Goal: Check status

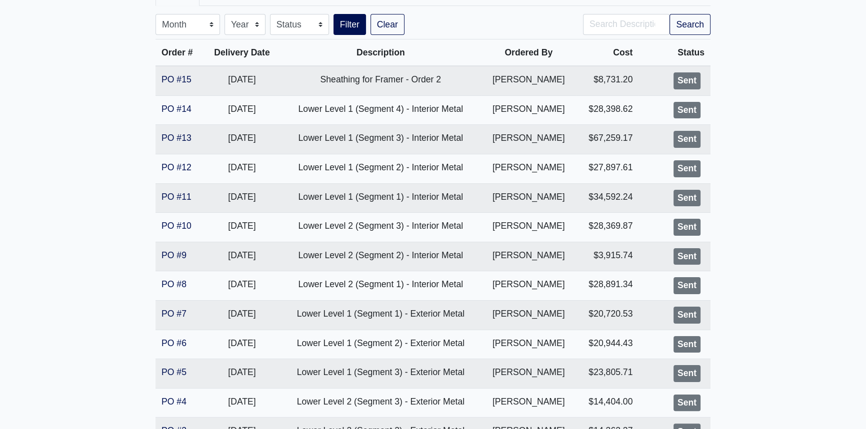
scroll to position [181, 0]
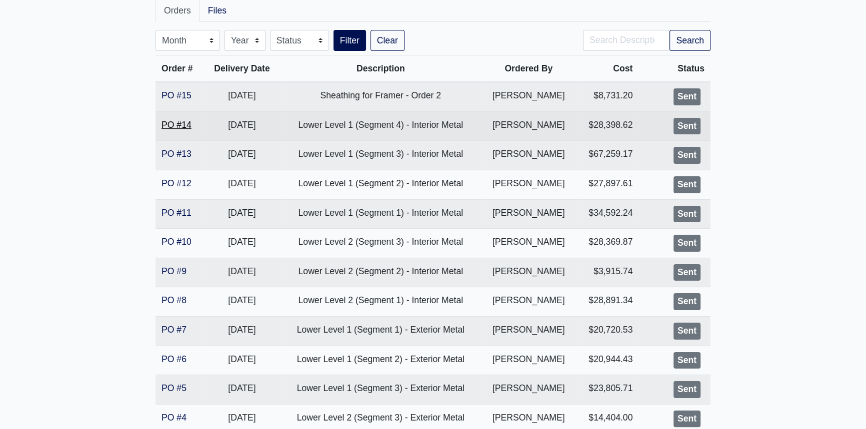
click at [174, 120] on link "PO #14" at bounding box center [176, 125] width 30 height 10
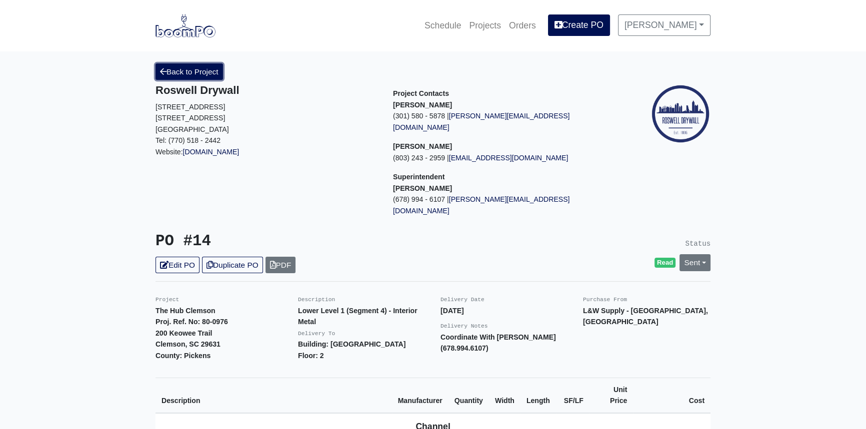
click at [197, 74] on link "Back to Project" at bounding box center [188, 71] width 67 height 16
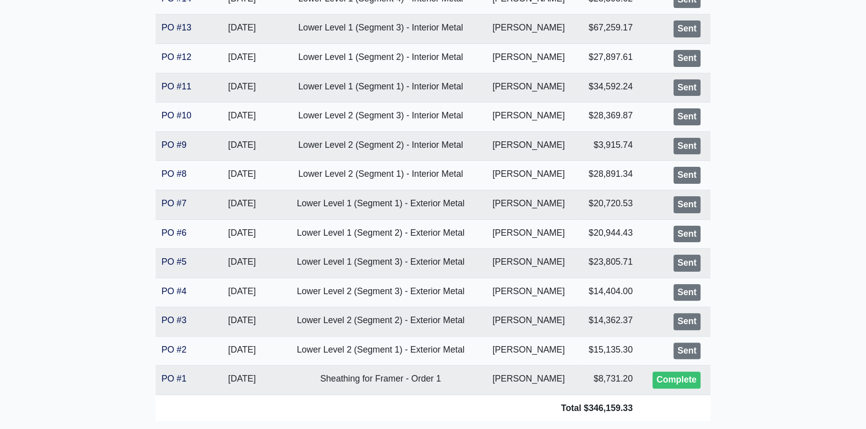
scroll to position [324, 0]
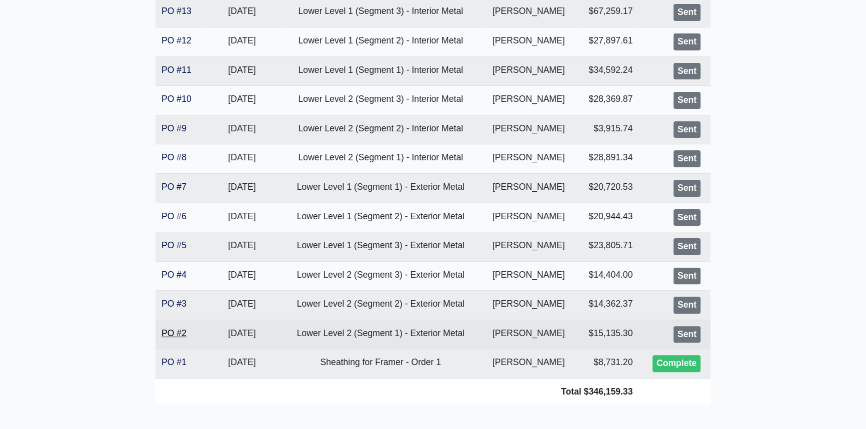
click at [175, 329] on link "PO #2" at bounding box center [173, 333] width 25 height 10
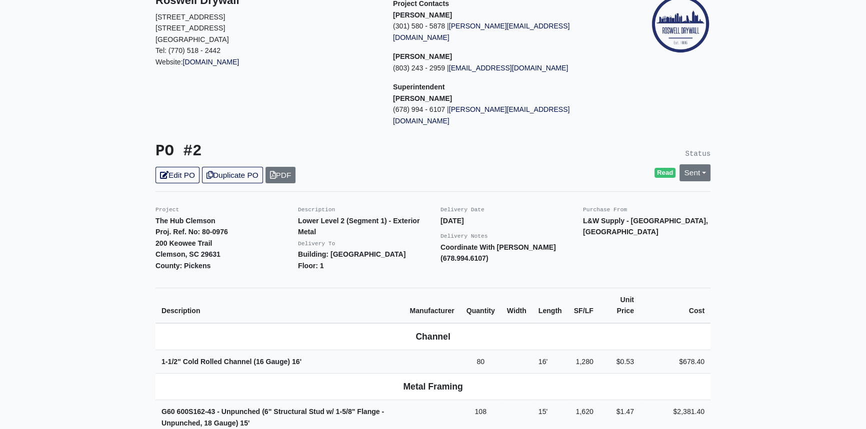
scroll to position [45, 0]
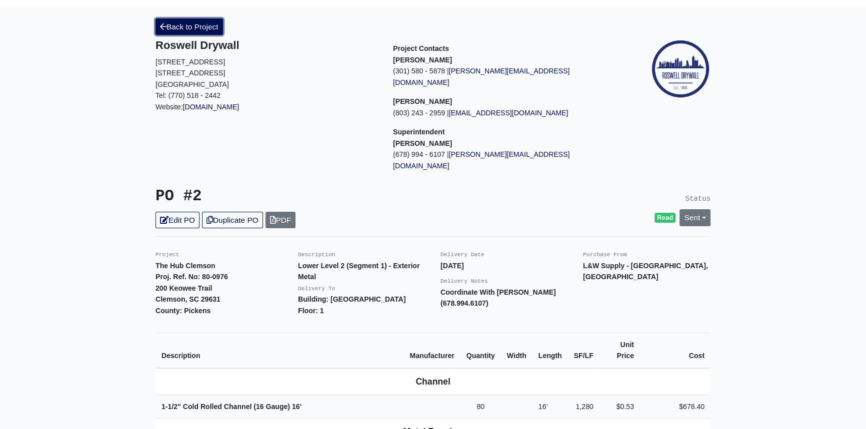
click at [198, 29] on link "Back to Project" at bounding box center [188, 26] width 67 height 16
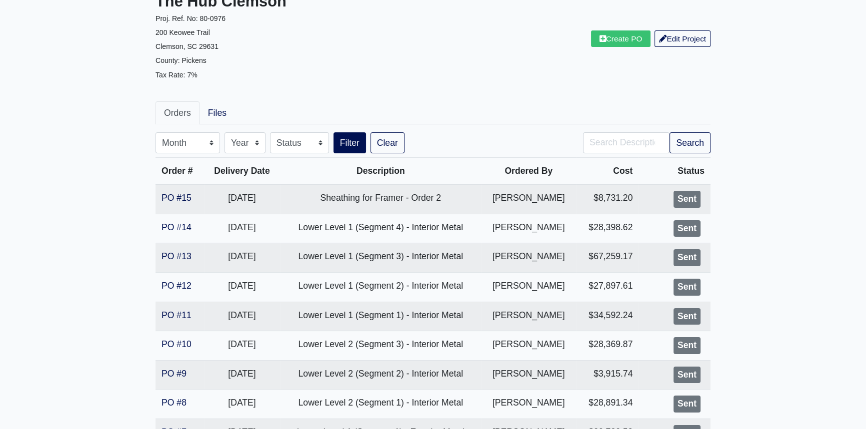
scroll to position [363, 0]
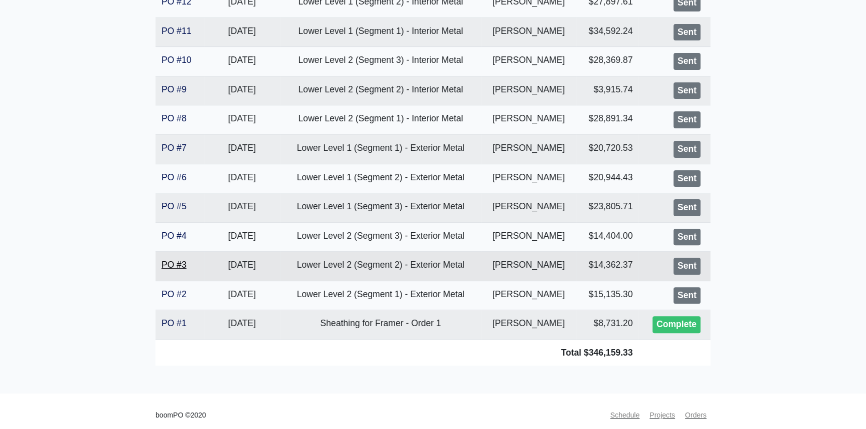
click at [170, 261] on link "PO #3" at bounding box center [173, 265] width 25 height 10
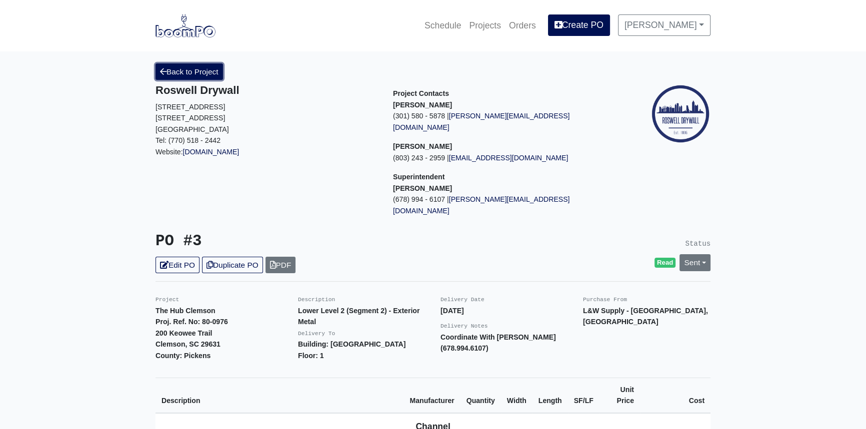
click at [188, 67] on link "Back to Project" at bounding box center [188, 71] width 67 height 16
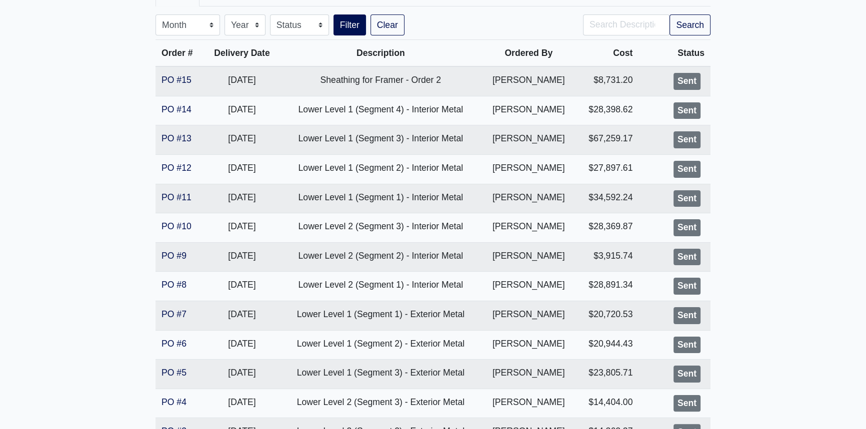
scroll to position [318, 0]
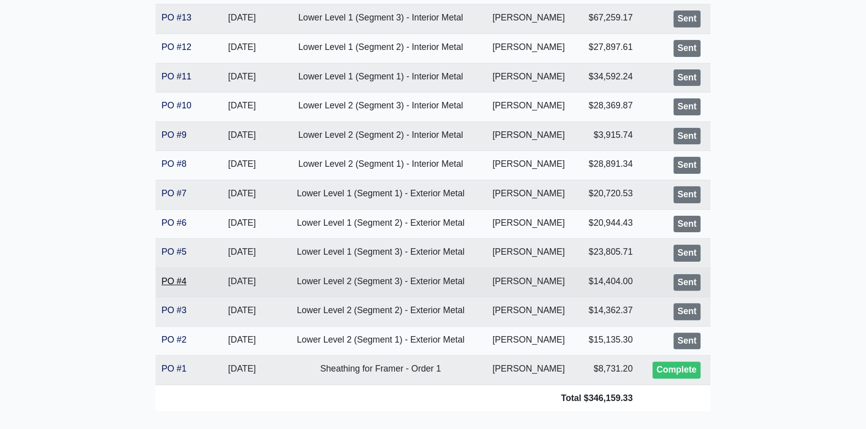
click at [175, 280] on link "PO #4" at bounding box center [173, 281] width 25 height 10
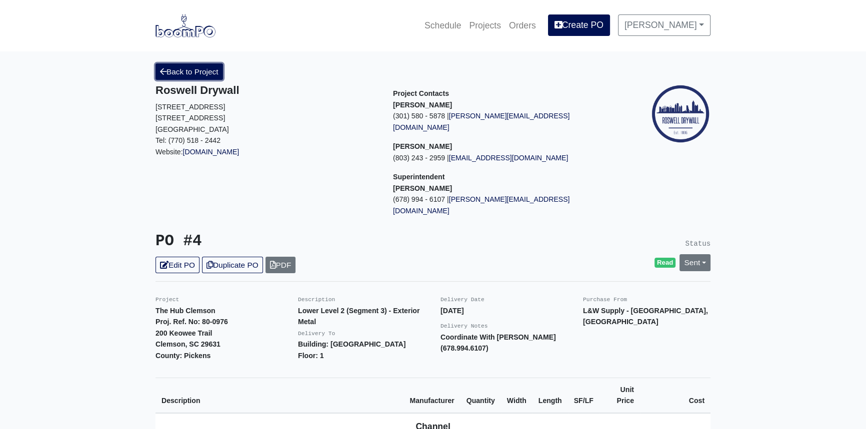
click at [186, 71] on link "Back to Project" at bounding box center [188, 71] width 67 height 16
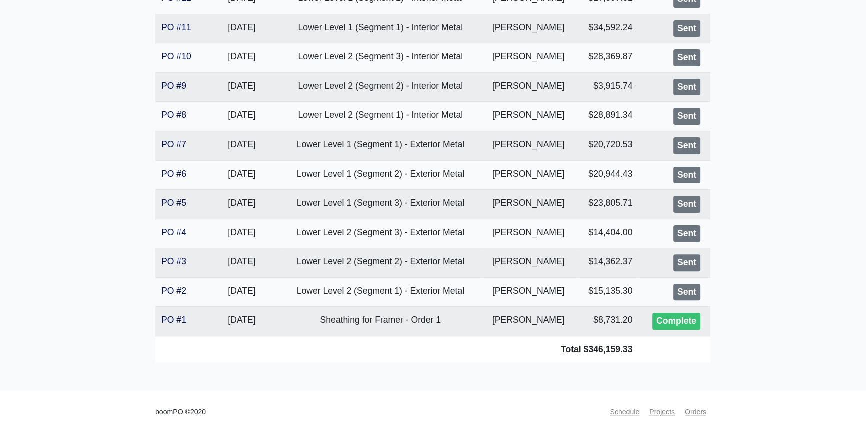
scroll to position [370, 0]
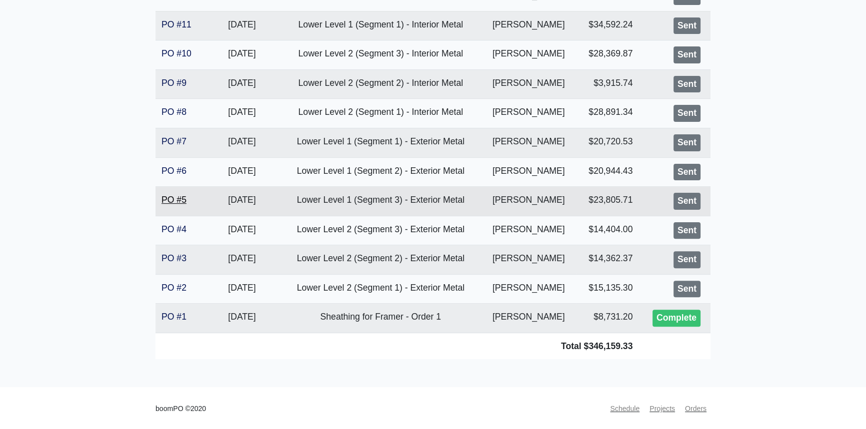
click at [170, 196] on link "PO #5" at bounding box center [173, 200] width 25 height 10
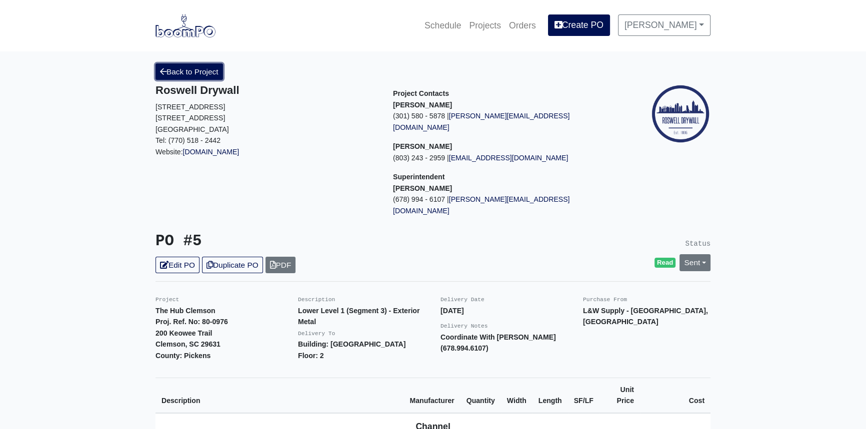
click at [210, 67] on link "Back to Project" at bounding box center [188, 71] width 67 height 16
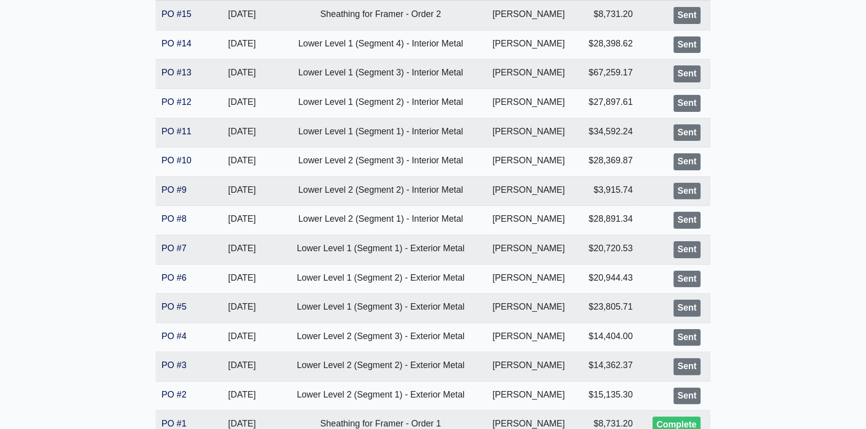
scroll to position [272, 0]
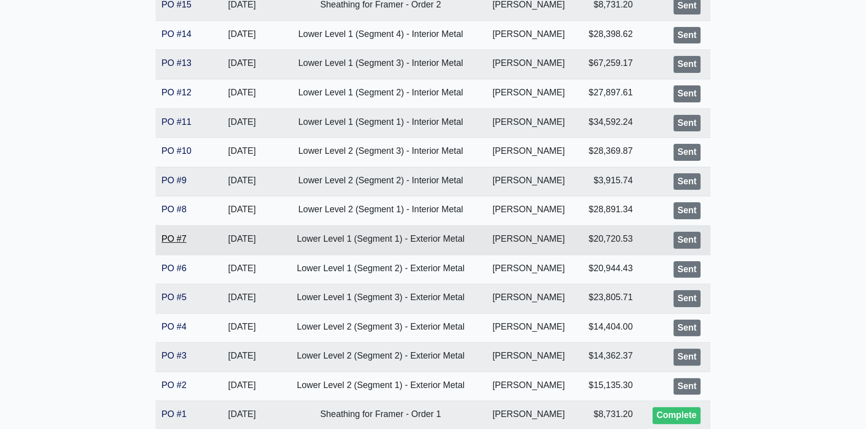
click at [177, 236] on link "PO #7" at bounding box center [173, 239] width 25 height 10
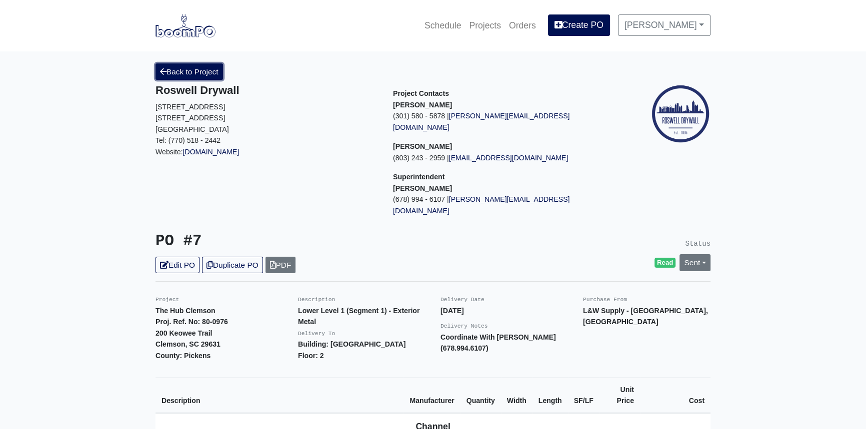
click at [181, 70] on link "Back to Project" at bounding box center [188, 71] width 67 height 16
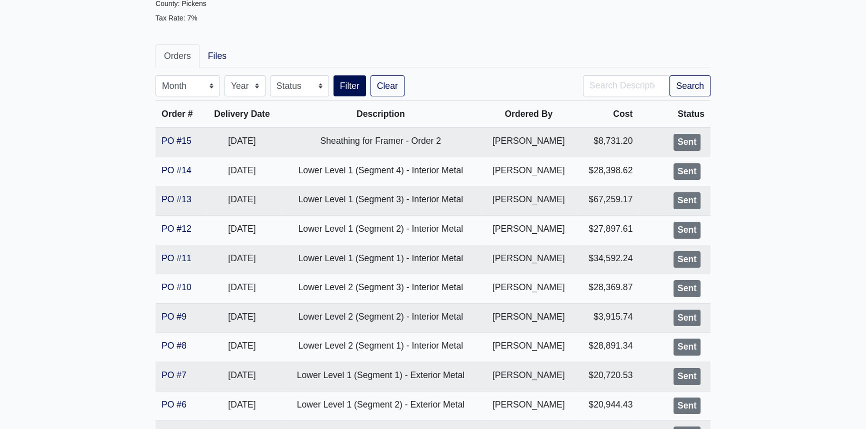
scroll to position [181, 0]
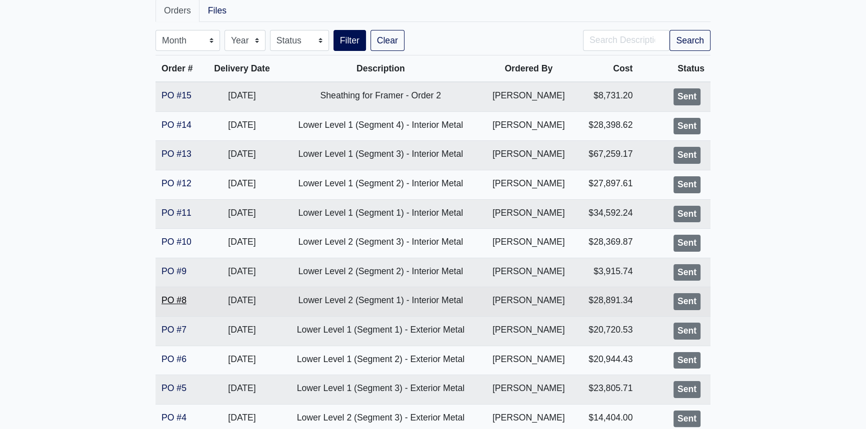
click at [184, 299] on link "PO #8" at bounding box center [173, 300] width 25 height 10
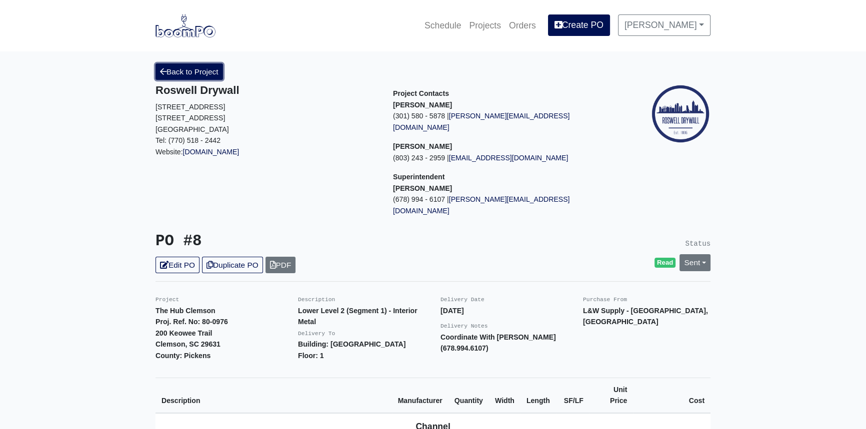
click at [176, 68] on link "Back to Project" at bounding box center [188, 71] width 67 height 16
